Goal: Contribute content

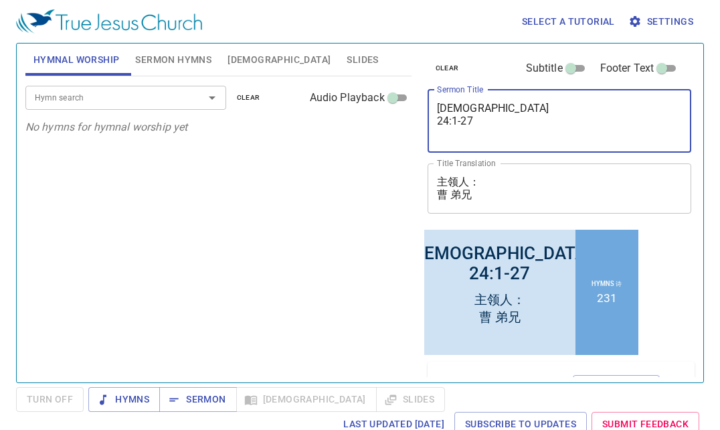
click at [477, 120] on textarea "[DEMOGRAPHIC_DATA] 24:1-27" at bounding box center [560, 121] width 246 height 38
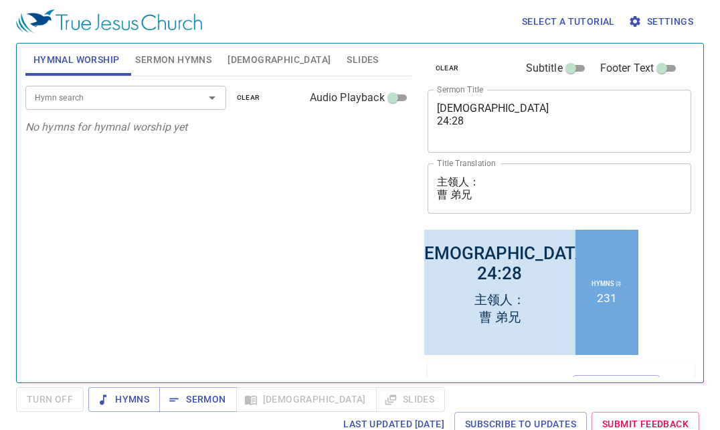
click at [521, 271] on div "[DEMOGRAPHIC_DATA] 24:28" at bounding box center [499, 262] width 183 height 40
click at [467, 123] on textarea "[DEMOGRAPHIC_DATA] 24:28" at bounding box center [560, 121] width 246 height 38
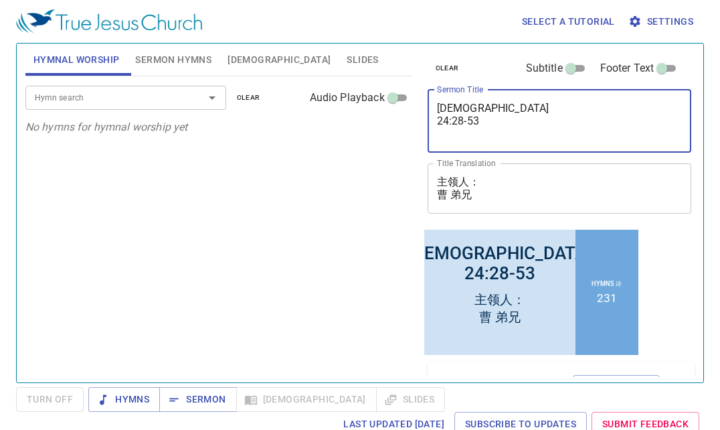
type textarea "[DEMOGRAPHIC_DATA] 24:28-53"
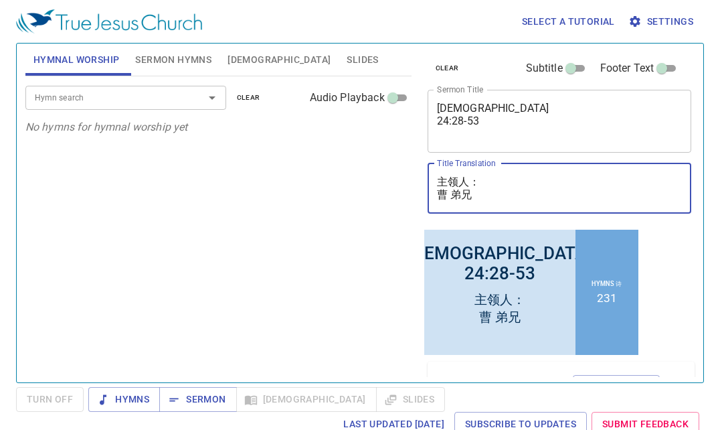
click at [473, 194] on textarea "主领人： 曹 弟兄" at bounding box center [560, 187] width 246 height 25
click at [197, 97] on div at bounding box center [202, 97] width 35 height 19
type textarea "主领人： [PERSON_NAME]"
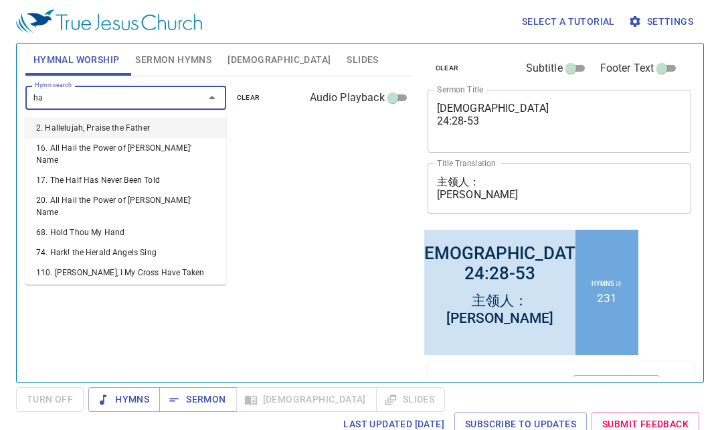
type input "h"
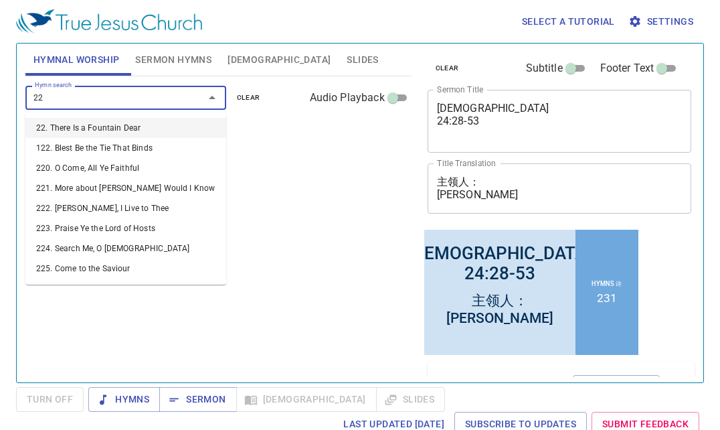
type input "228"
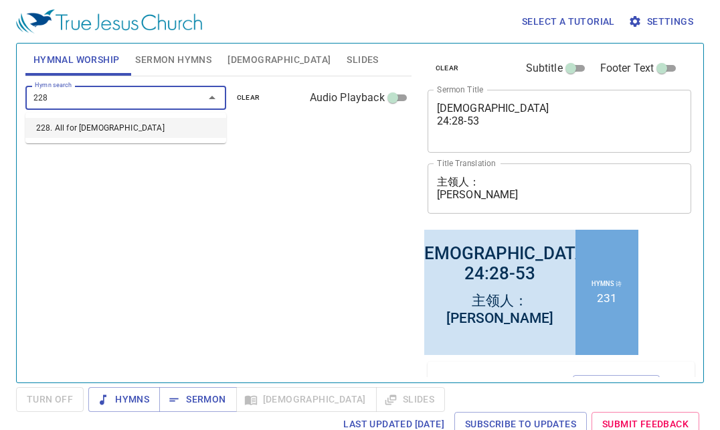
click at [175, 129] on li "228. All for [DEMOGRAPHIC_DATA]" at bounding box center [125, 128] width 201 height 20
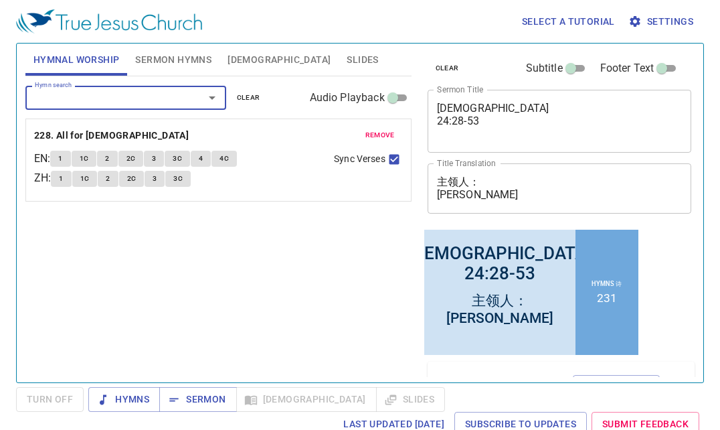
click at [63, 179] on span "1" at bounding box center [61, 179] width 4 height 12
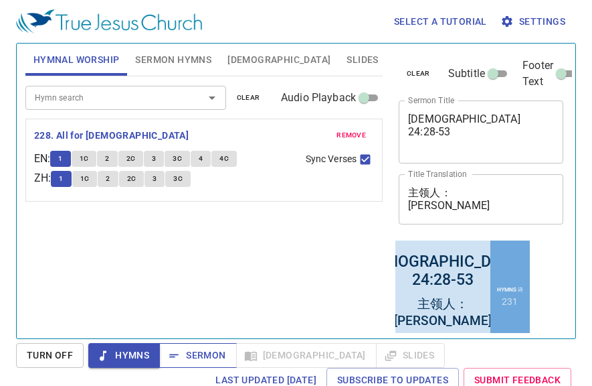
click at [205, 351] on span "Sermon" at bounding box center [198, 355] width 56 height 17
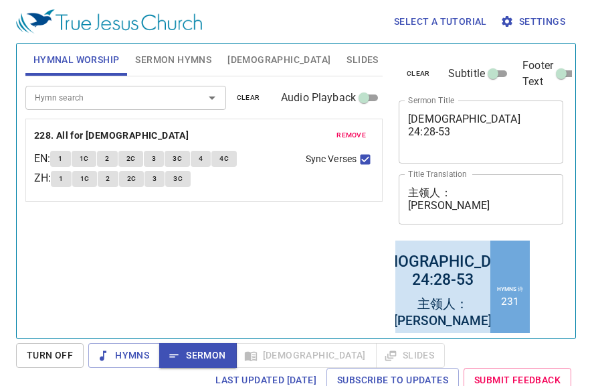
click at [456, 207] on textarea "主领人： [PERSON_NAME]" at bounding box center [481, 198] width 146 height 25
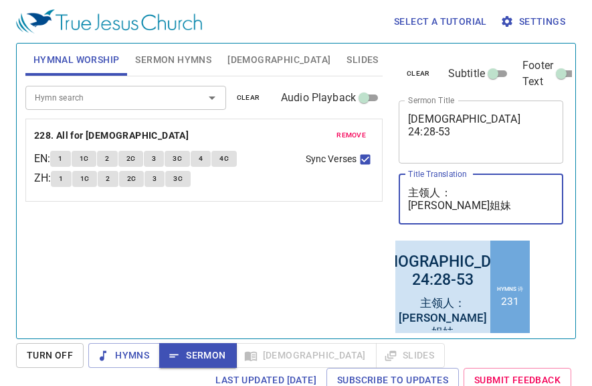
type textarea "主领人： [PERSON_NAME]姐妹"
